Goal: Transaction & Acquisition: Obtain resource

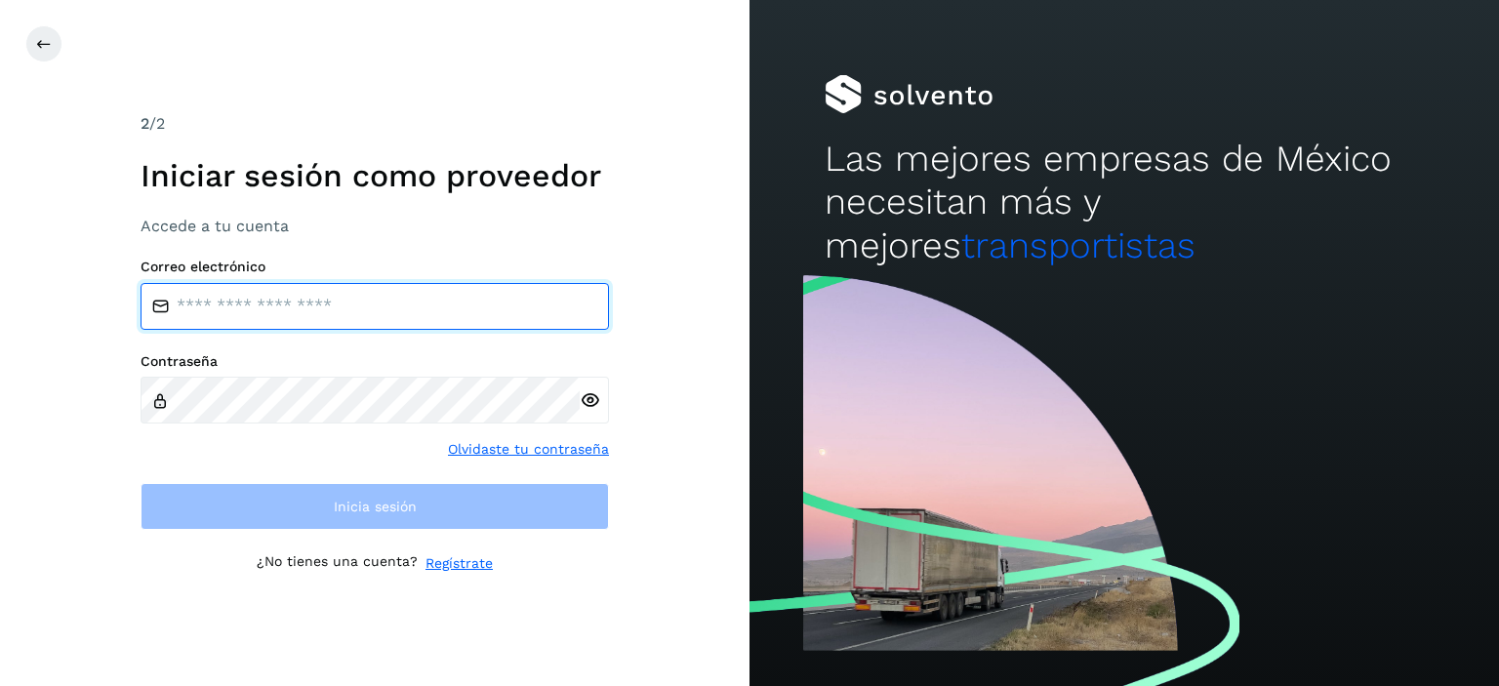
click at [278, 315] on input "email" at bounding box center [375, 306] width 468 height 47
click at [250, 311] on input "email" at bounding box center [375, 306] width 468 height 47
type input "*"
type input "**********"
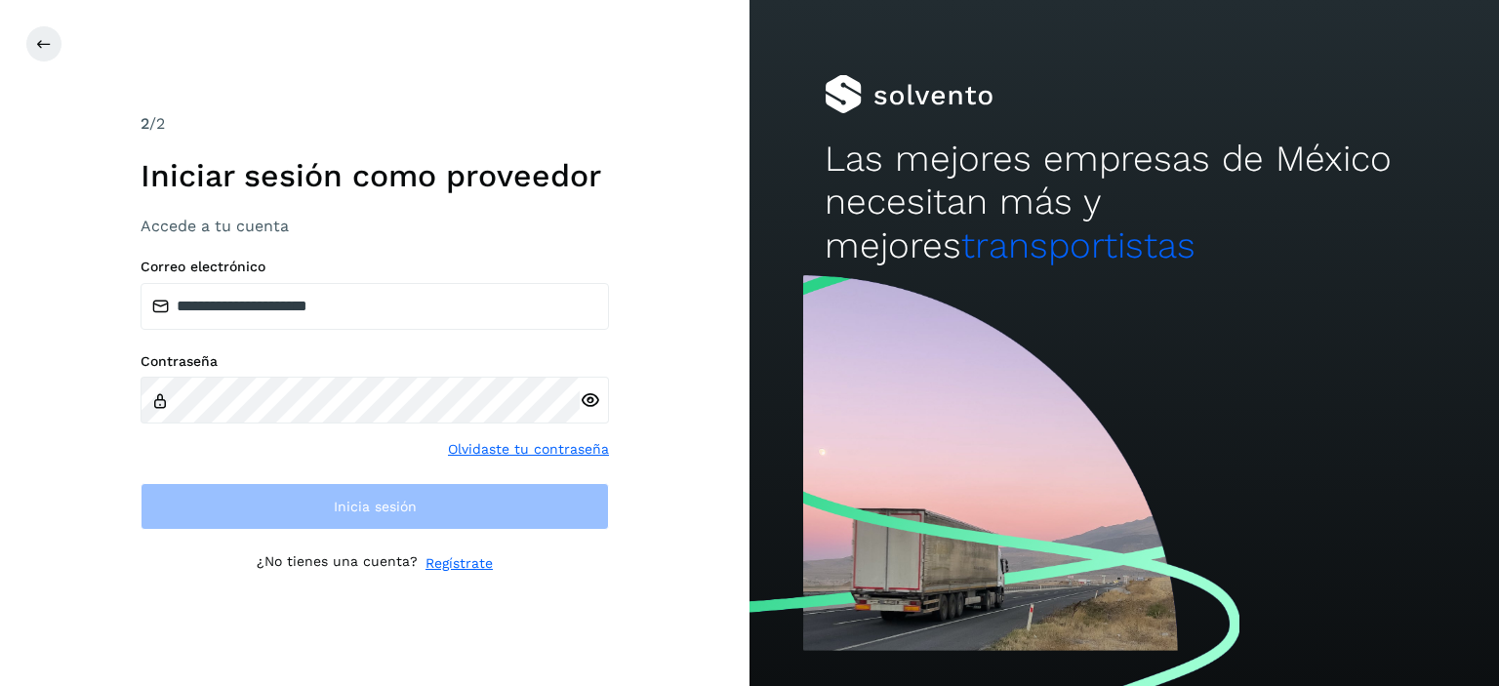
click at [599, 406] on div at bounding box center [594, 400] width 29 height 47
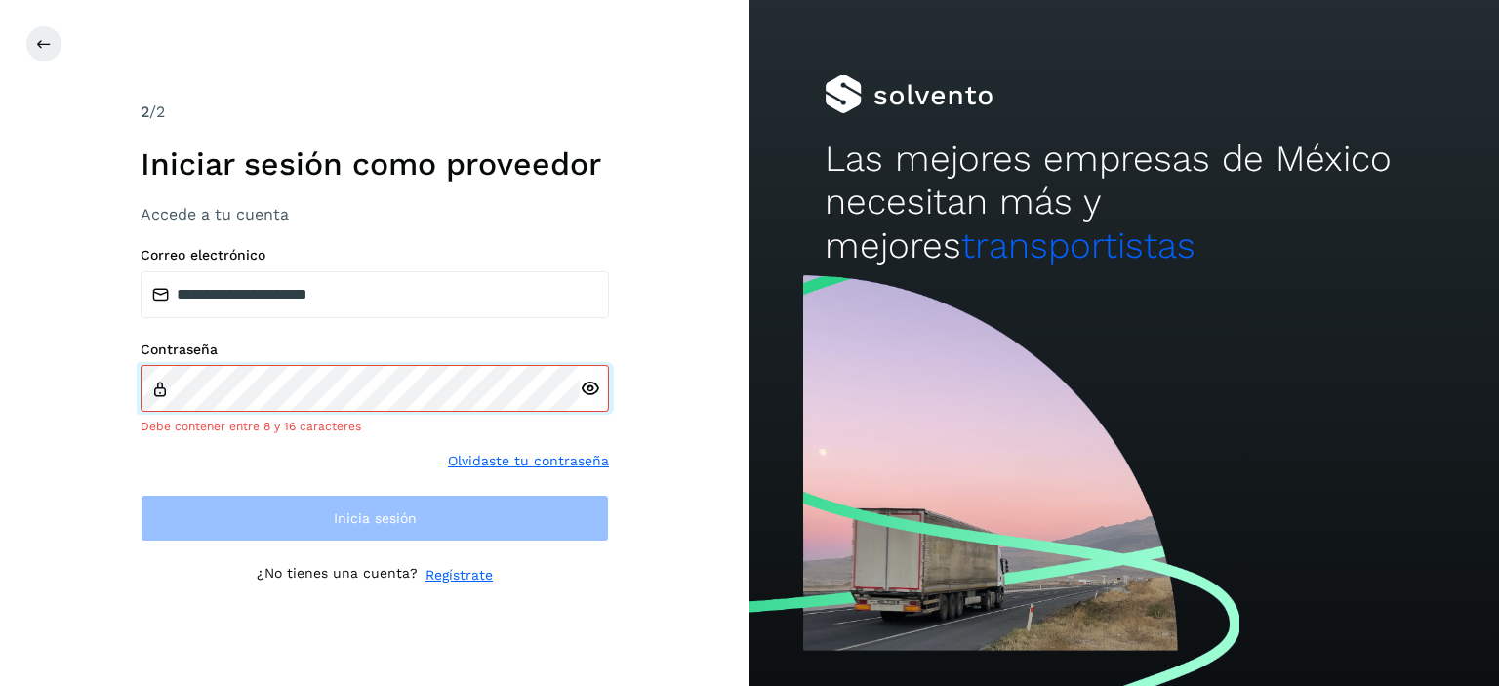
click at [527, 371] on div "Contraseña Debe contener entre 8 y 16 caracteres" at bounding box center [375, 388] width 468 height 94
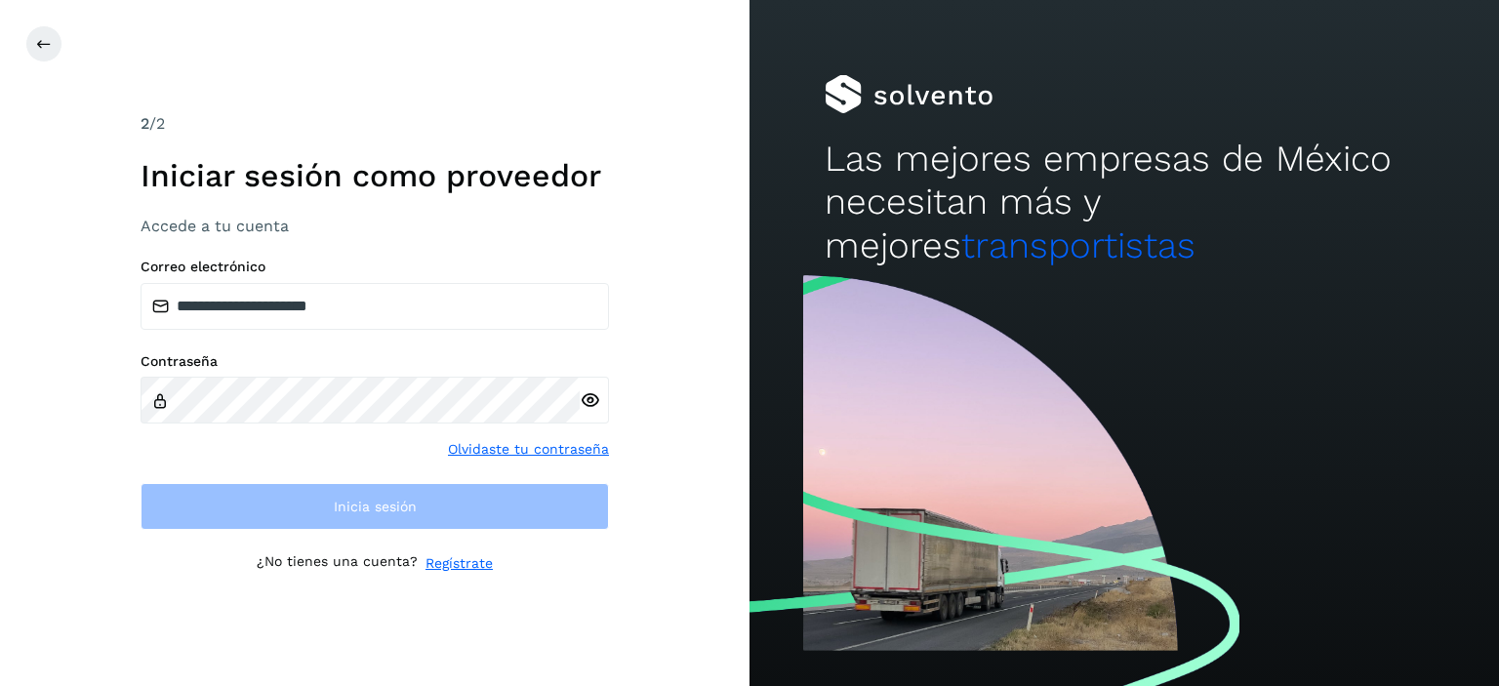
click at [588, 401] on div at bounding box center [594, 400] width 29 height 47
click at [589, 404] on div at bounding box center [594, 400] width 29 height 47
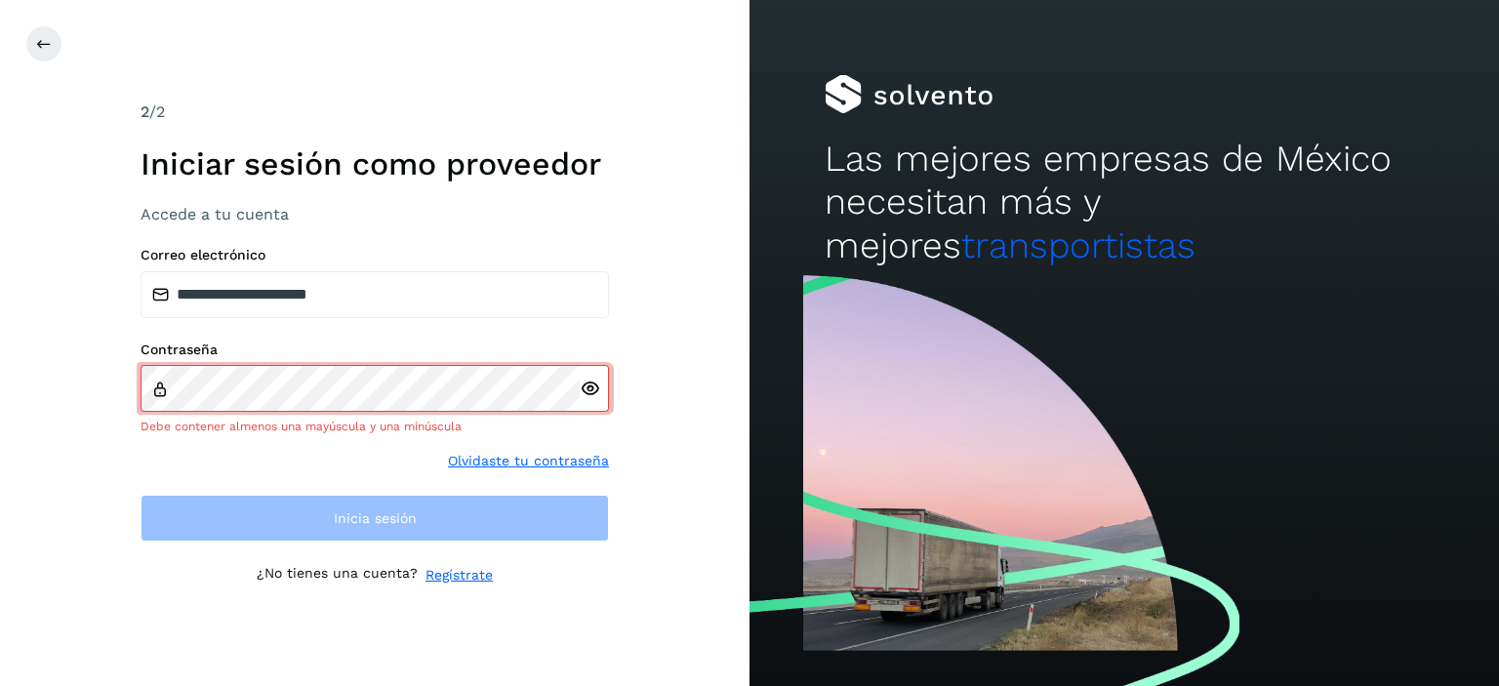
click at [299, 424] on div "Contraseña Debe contener almenos una mayúscula y una minúscula Olvidaste tu con…" at bounding box center [375, 406] width 468 height 130
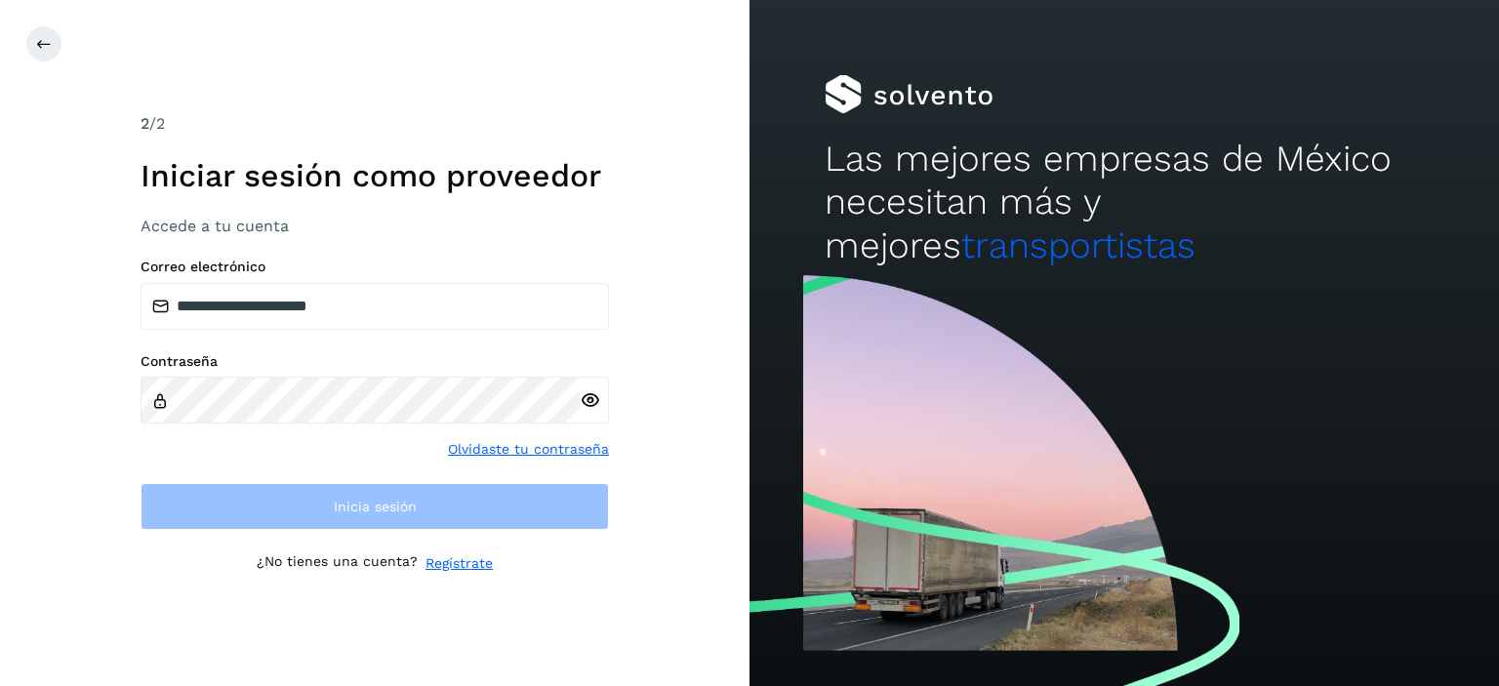
click at [704, 471] on div "**********" at bounding box center [374, 343] width 749 height 686
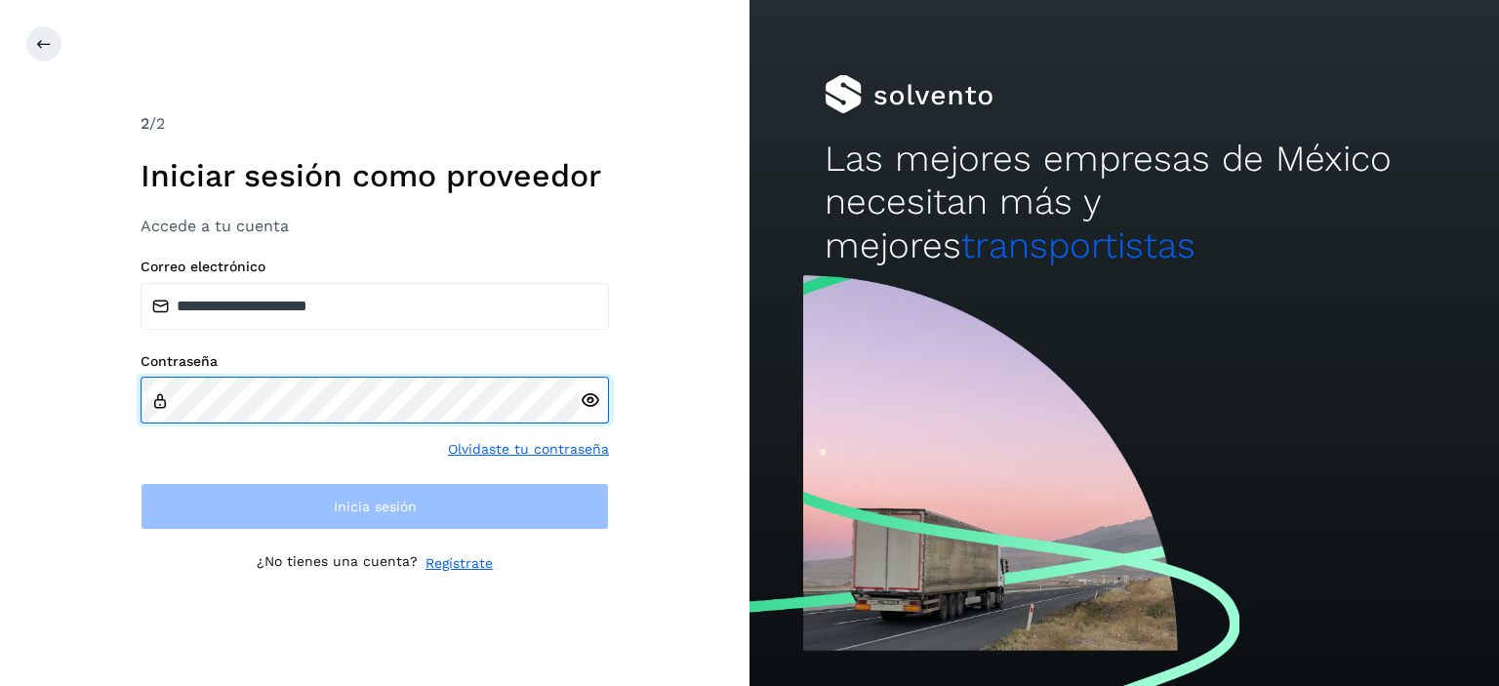
click at [131, 409] on div "**********" at bounding box center [374, 343] width 749 height 686
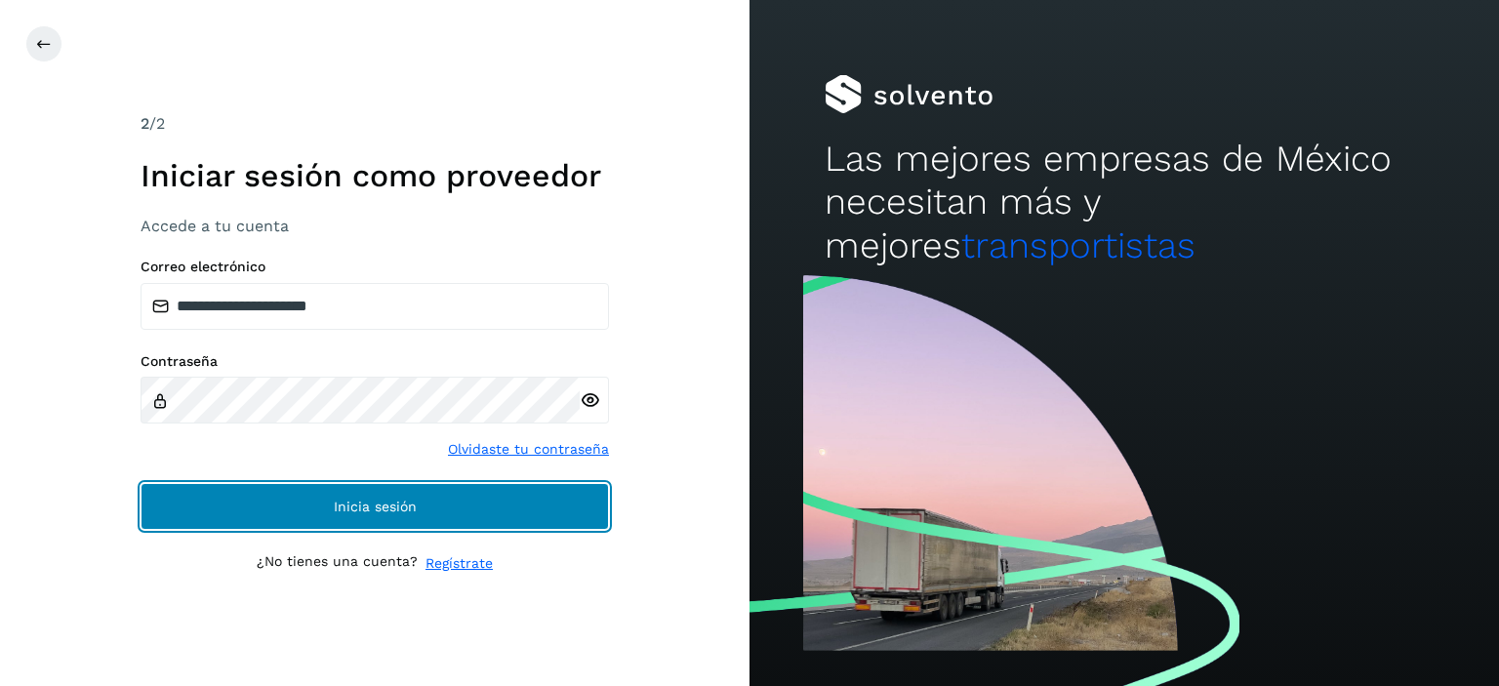
click at [449, 506] on button "Inicia sesión" at bounding box center [375, 506] width 468 height 47
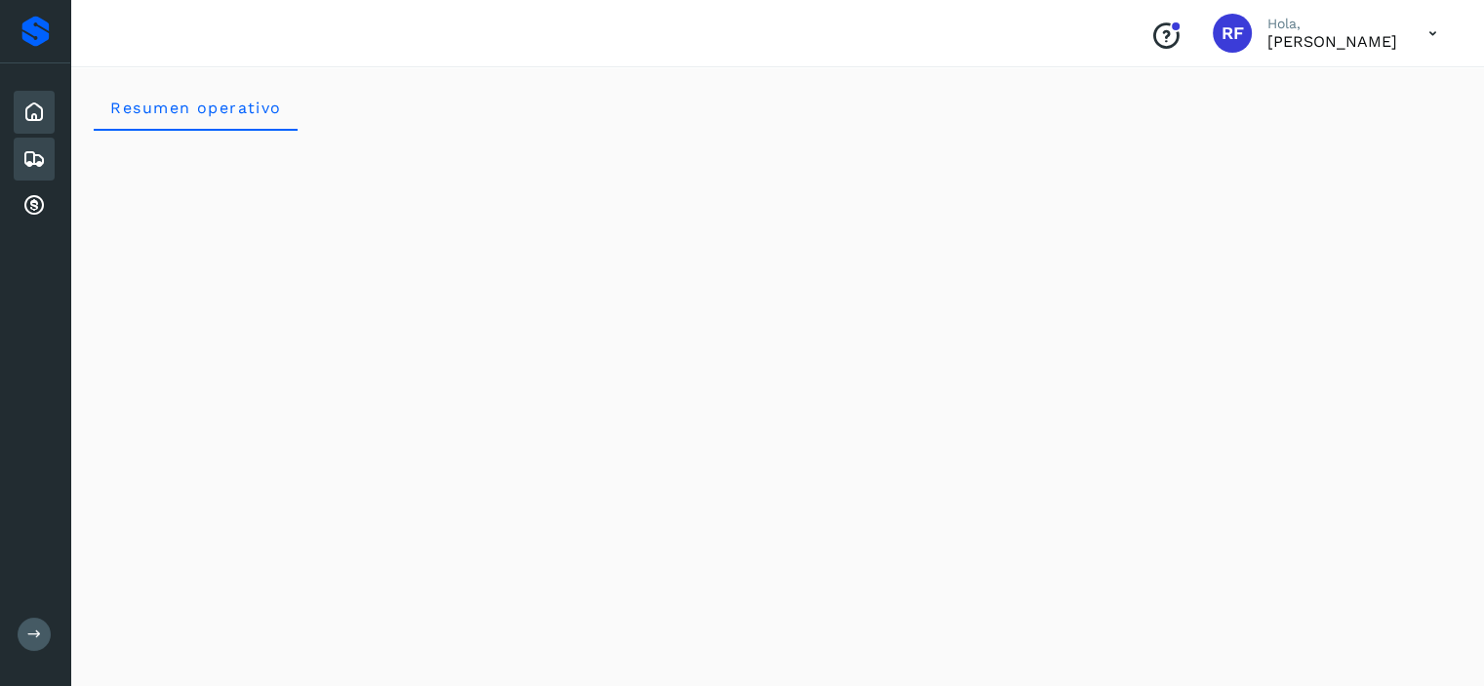
click at [31, 159] on icon at bounding box center [33, 158] width 23 height 23
click at [33, 201] on icon at bounding box center [33, 205] width 23 height 23
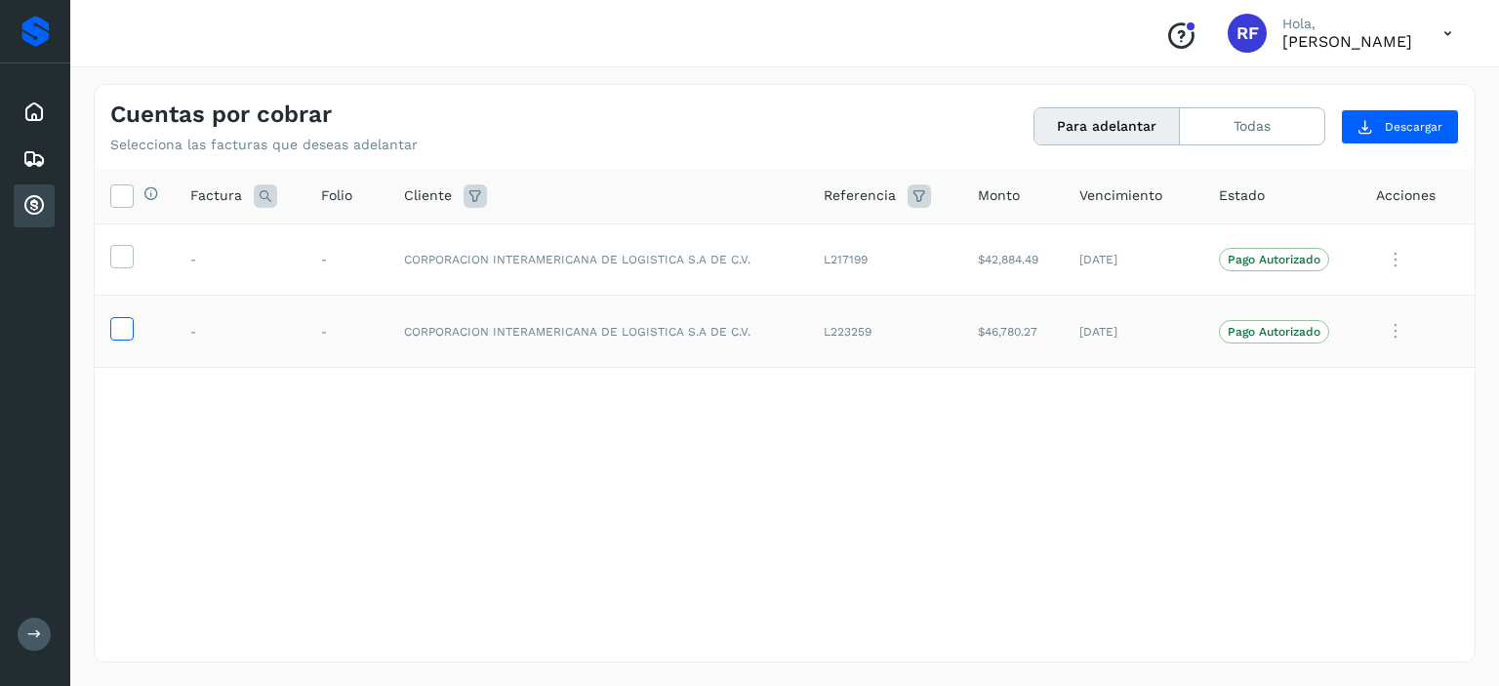
click at [118, 332] on icon at bounding box center [121, 327] width 20 height 20
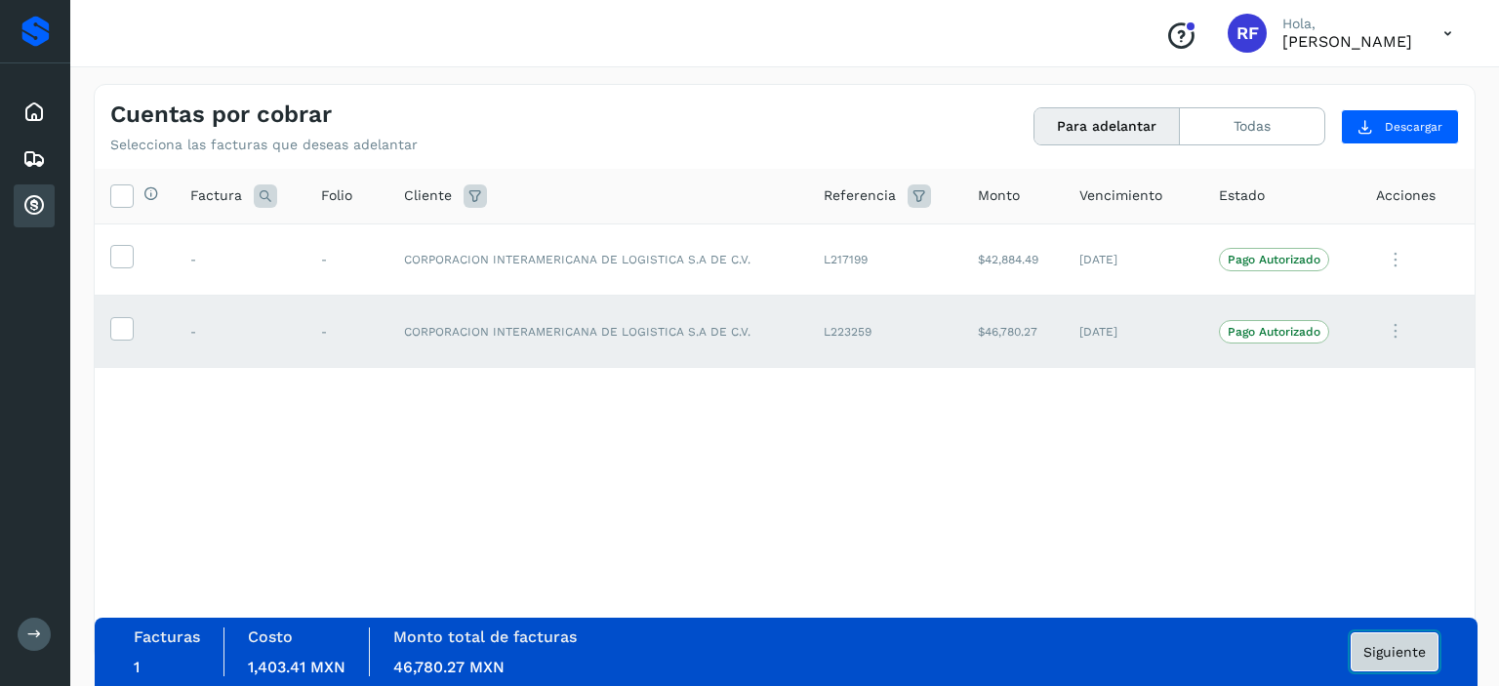
click at [1394, 645] on span "Siguiente" at bounding box center [1394, 652] width 62 height 14
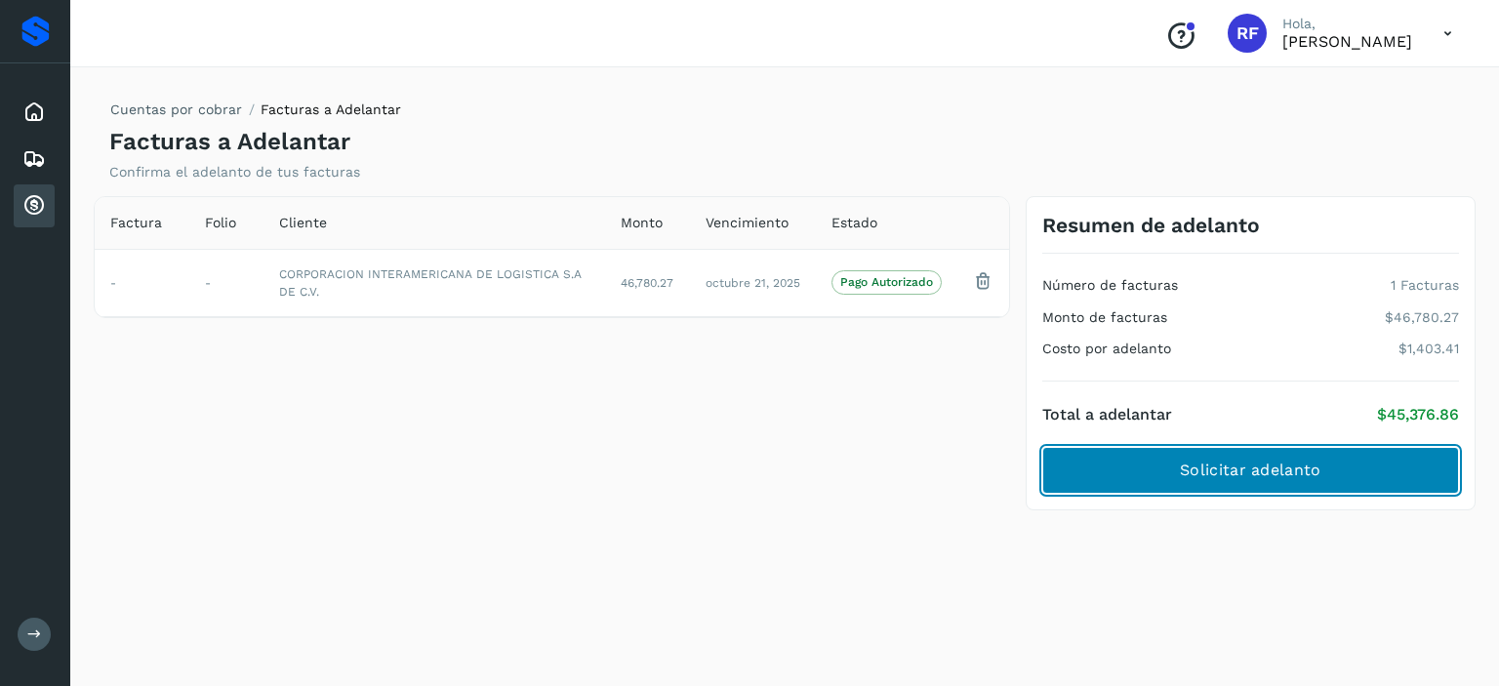
click at [1261, 471] on span "Solicitar adelanto" at bounding box center [1250, 470] width 141 height 21
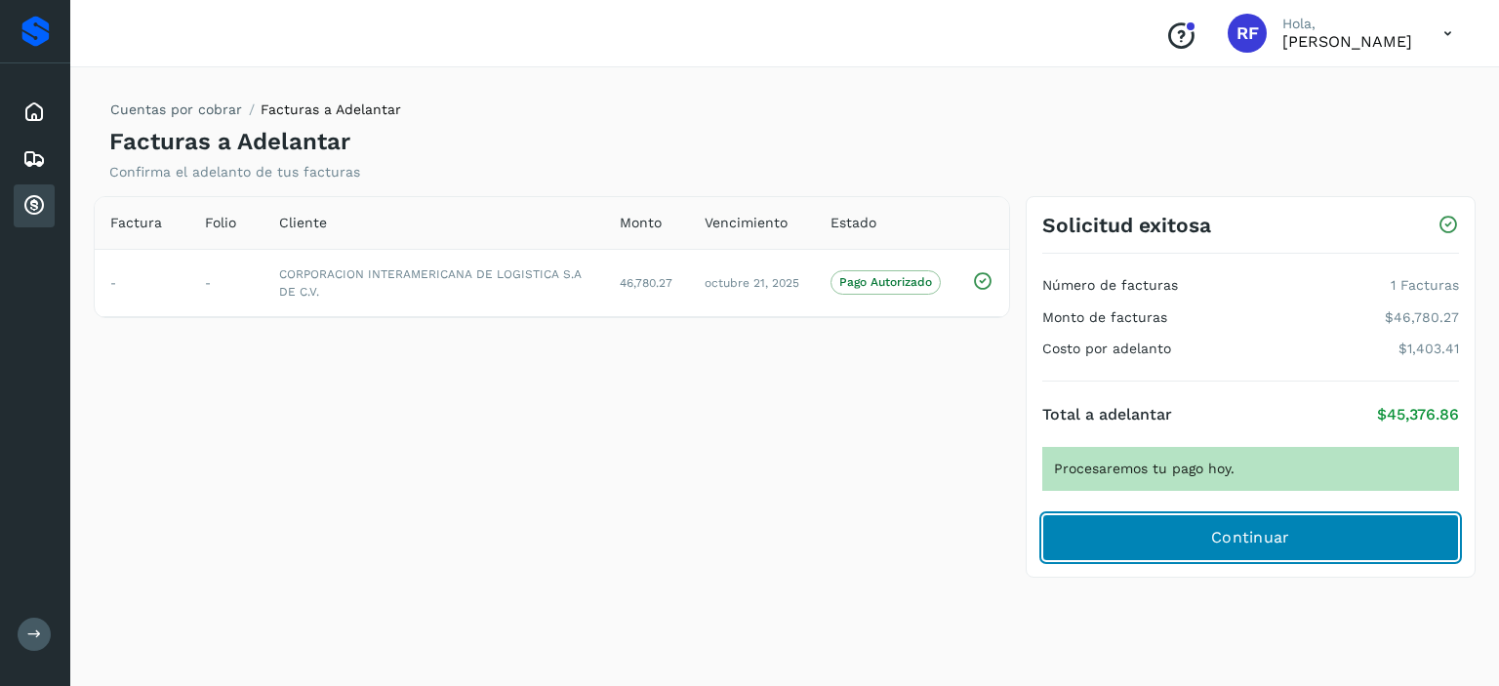
click at [1270, 539] on span "Continuar" at bounding box center [1250, 537] width 79 height 21
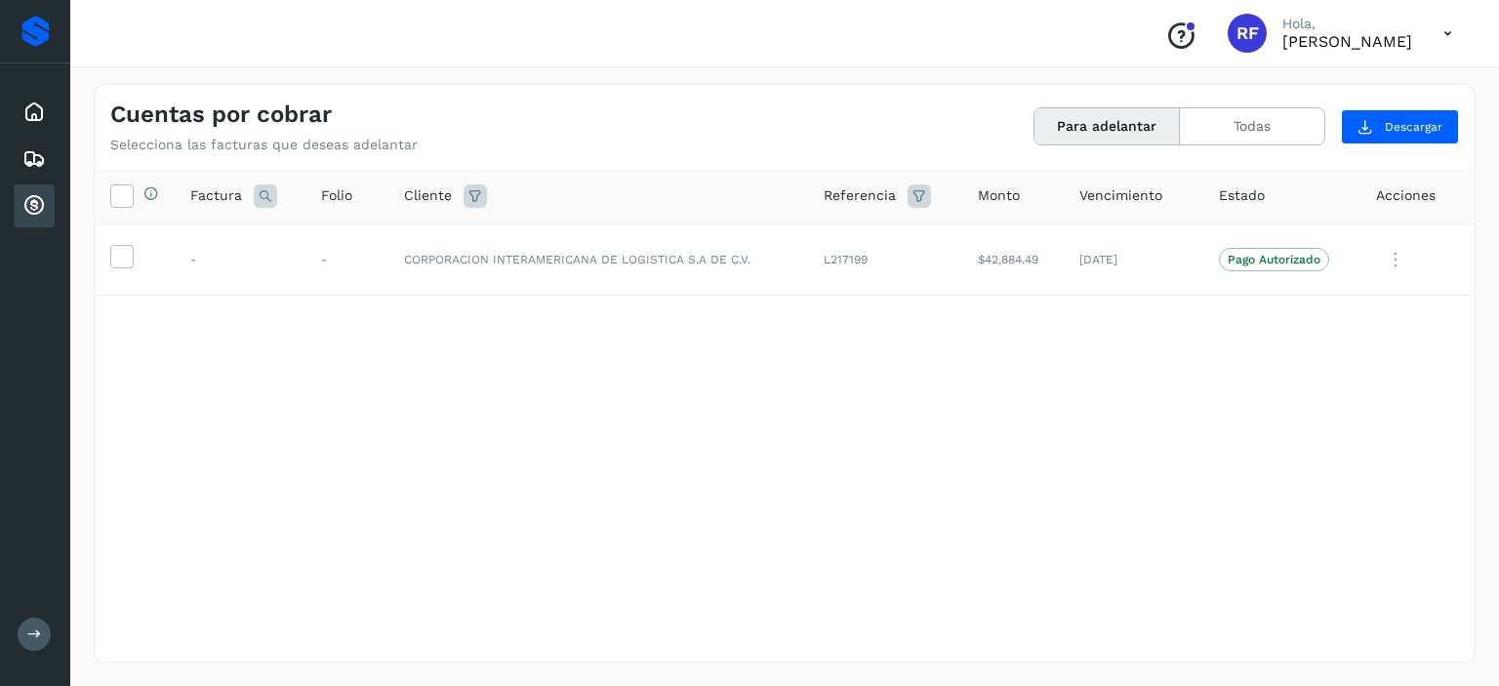
click at [1449, 34] on icon at bounding box center [1447, 34] width 40 height 40
click at [1328, 93] on div "Cerrar sesión" at bounding box center [1350, 87] width 232 height 37
